Goal: Navigation & Orientation: Find specific page/section

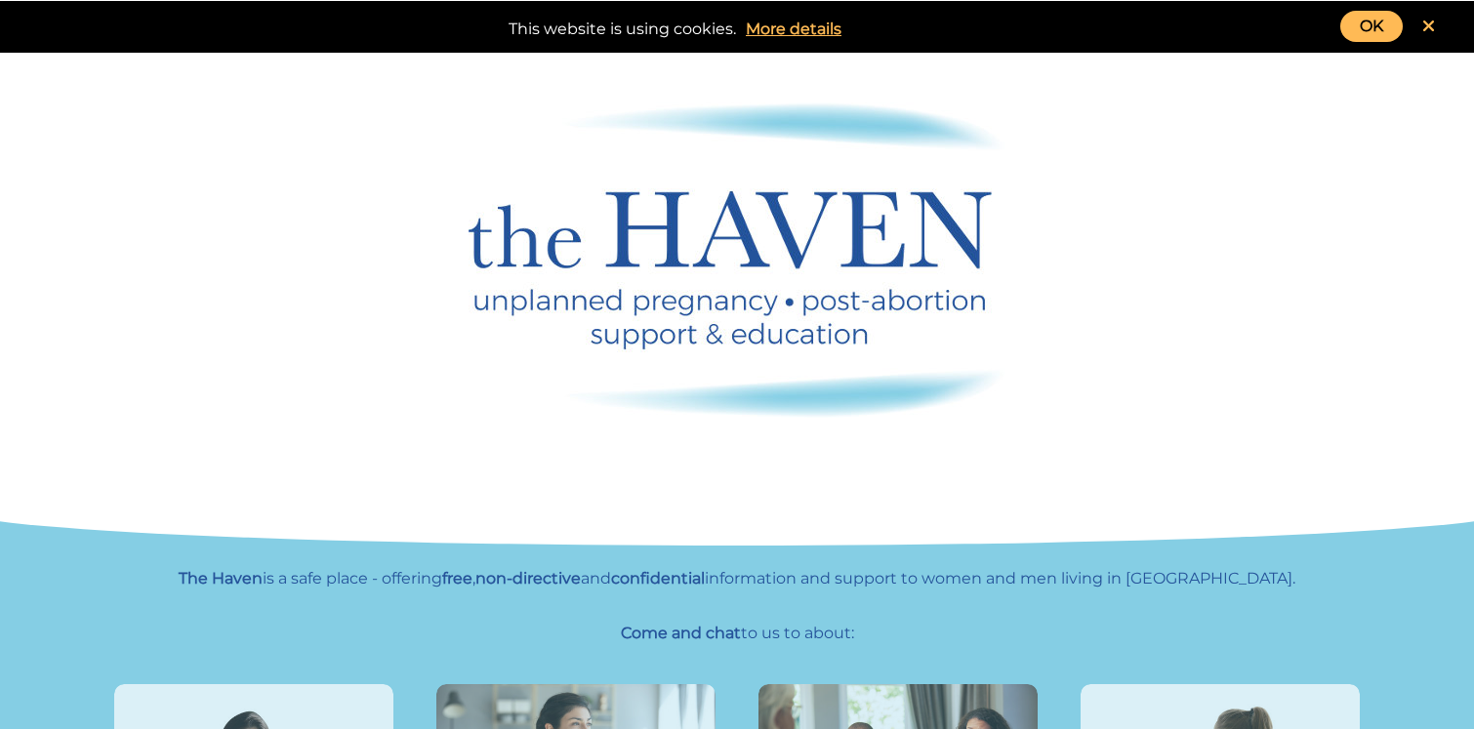
click at [1391, 25] on link "OK" at bounding box center [1371, 26] width 62 height 31
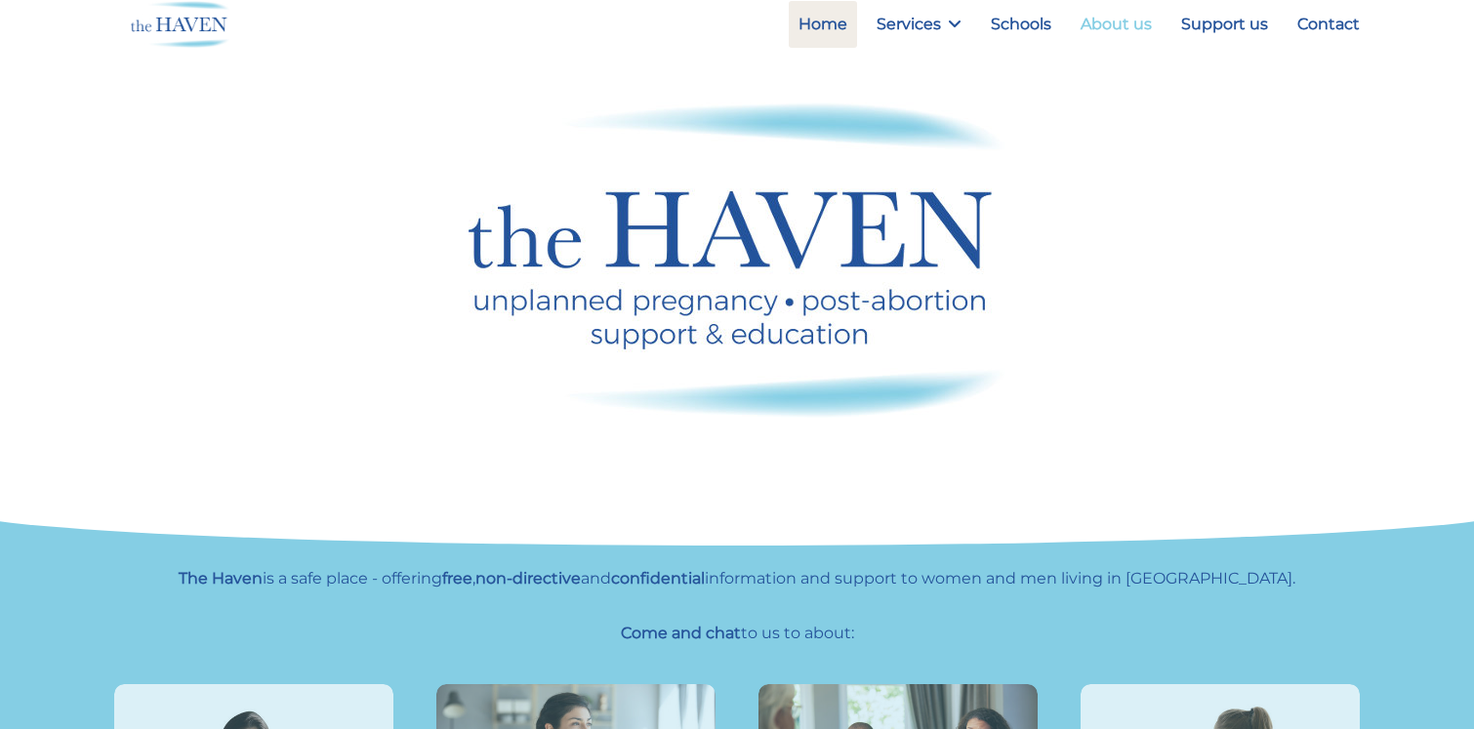
click at [1145, 24] on link "About us" at bounding box center [1116, 24] width 91 height 47
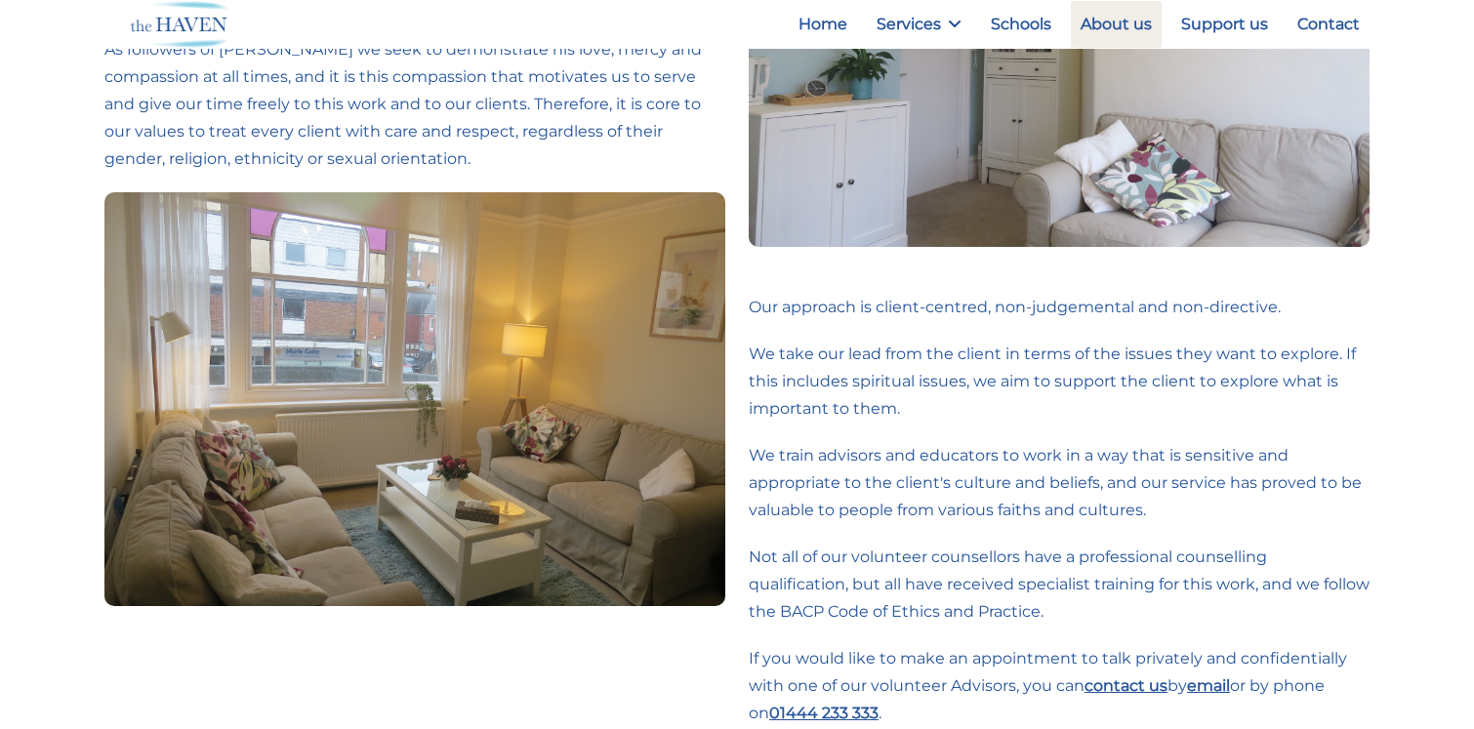
scroll to position [246, 0]
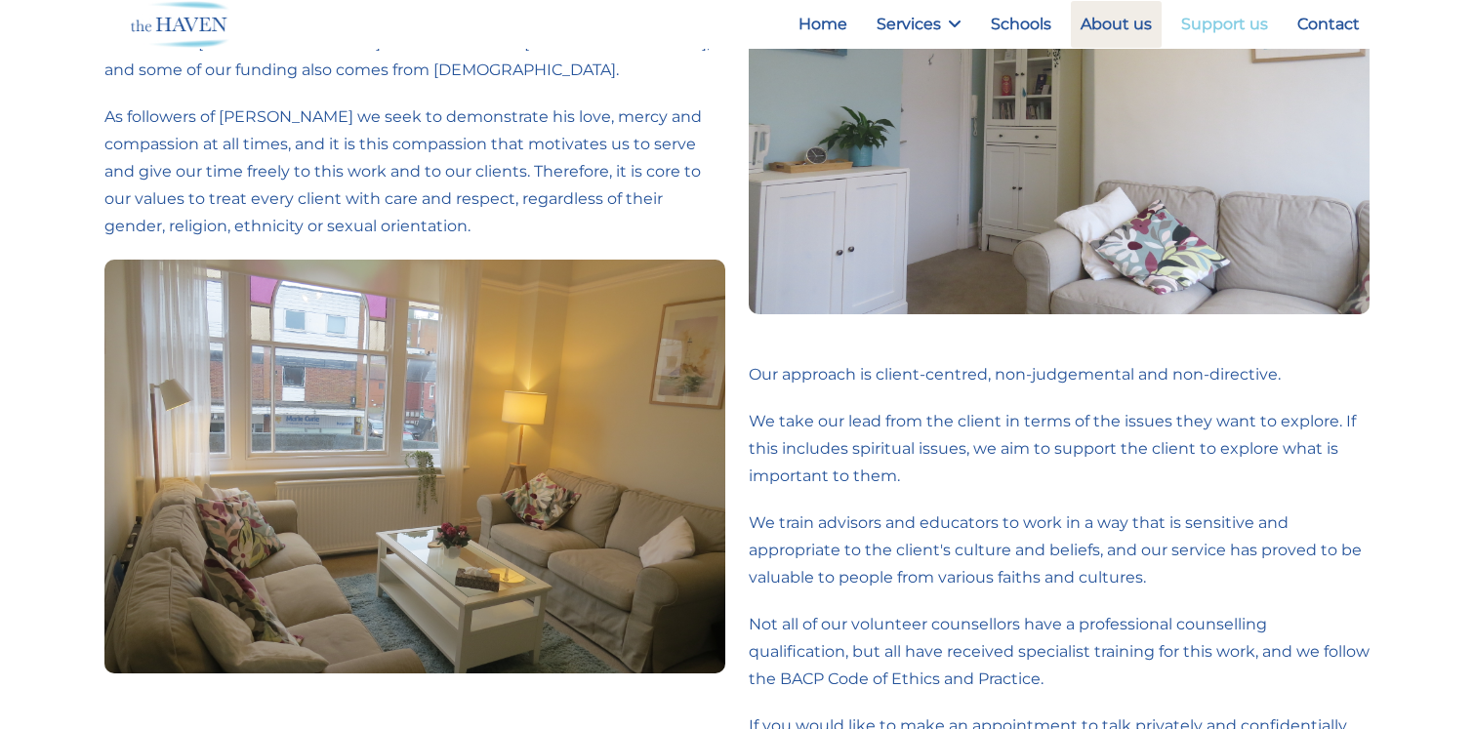
click at [1222, 20] on link "Support us" at bounding box center [1224, 24] width 106 height 47
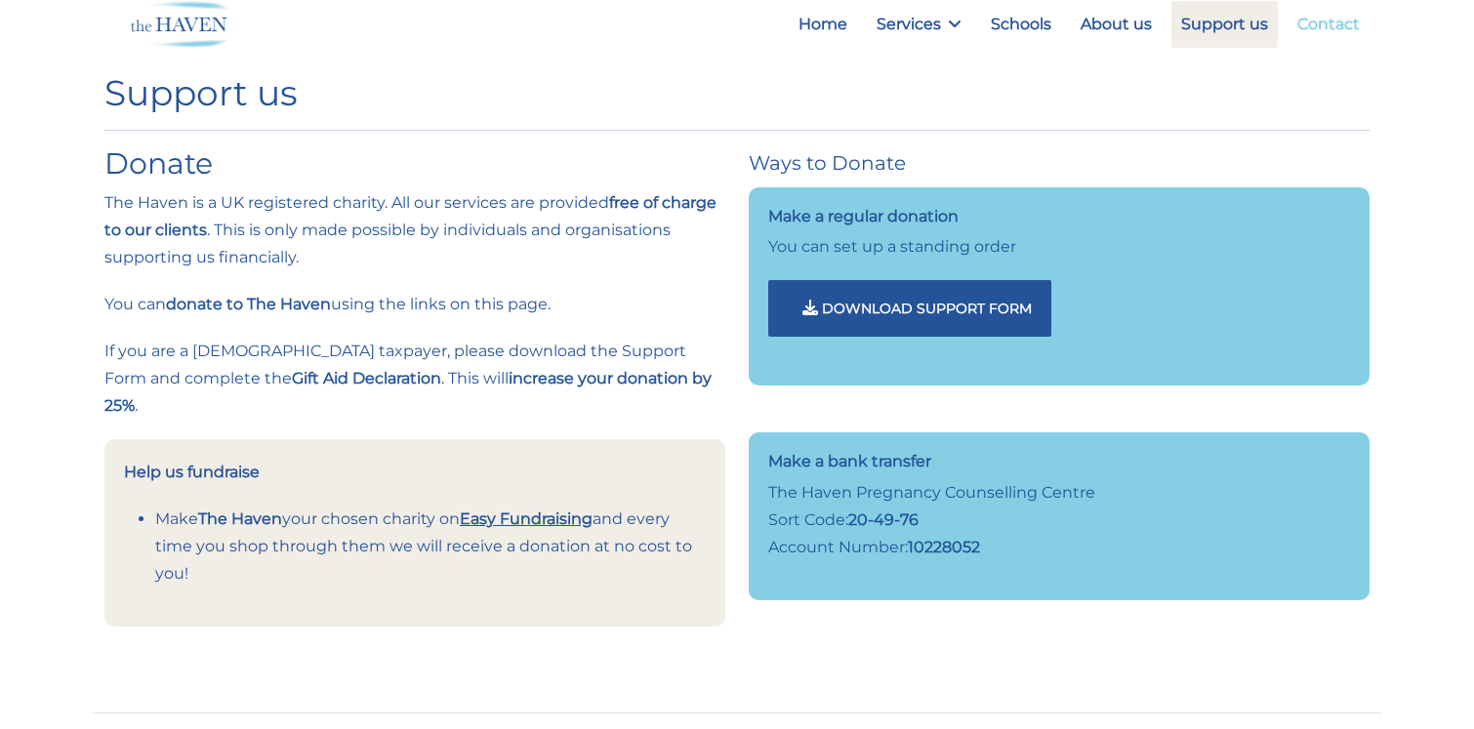
click at [1341, 23] on link "Contact" at bounding box center [1328, 24] width 82 height 47
